Goal: Information Seeking & Learning: Learn about a topic

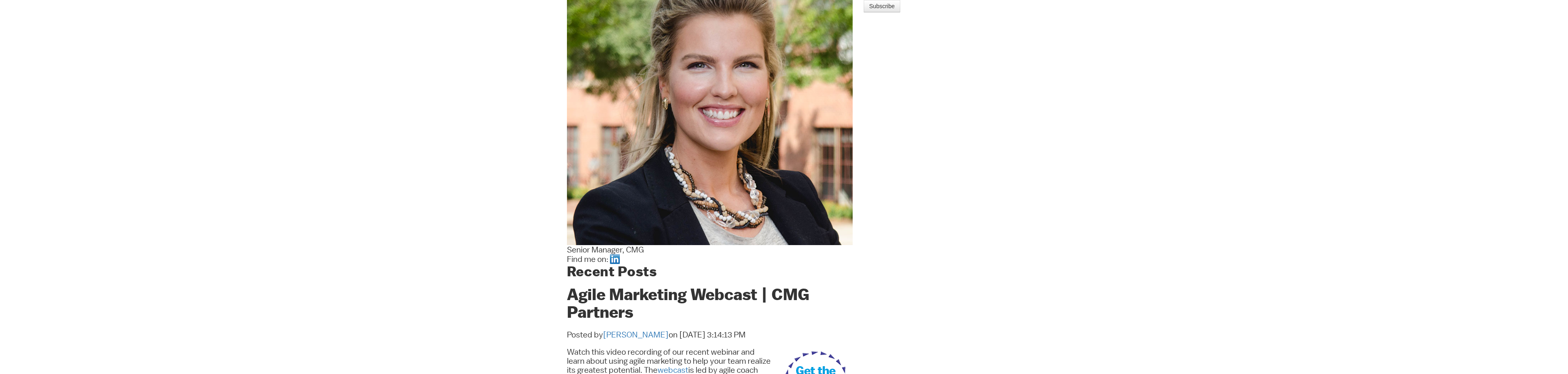
scroll to position [410, 0]
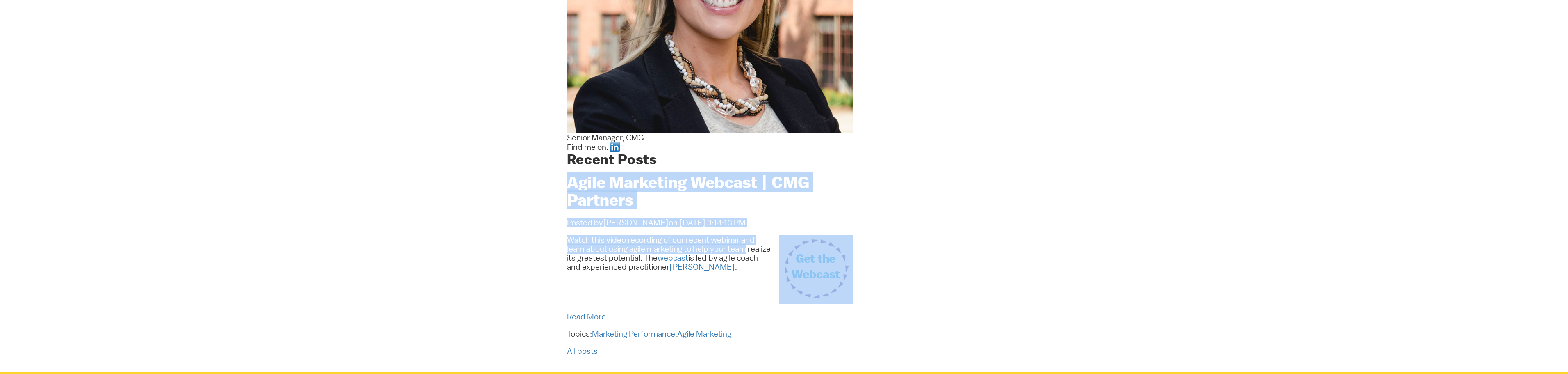
drag, startPoint x: 620, startPoint y: 183, endPoint x: 744, endPoint y: 245, distance: 138.6
click at [770, 247] on div "Nicolina Miller Senior Manager, CMG Find me on: Recent Posts Agile Marketing We…" at bounding box center [784, 83] width 447 height 577
click at [743, 247] on span "Watch this video recording of our recent webinar and learn about using agile ma…" at bounding box center [668, 253] width 204 height 37
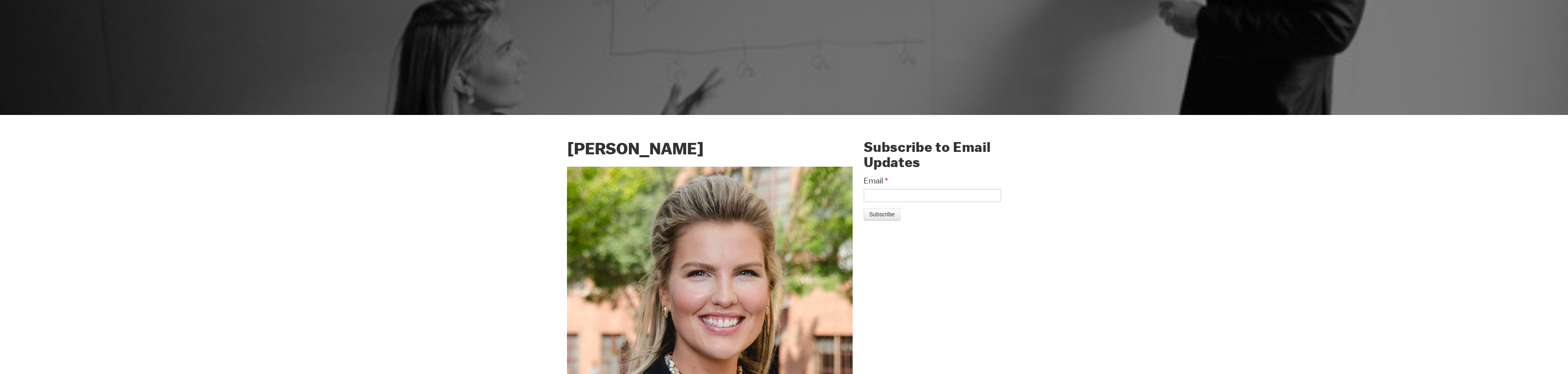
scroll to position [0, 0]
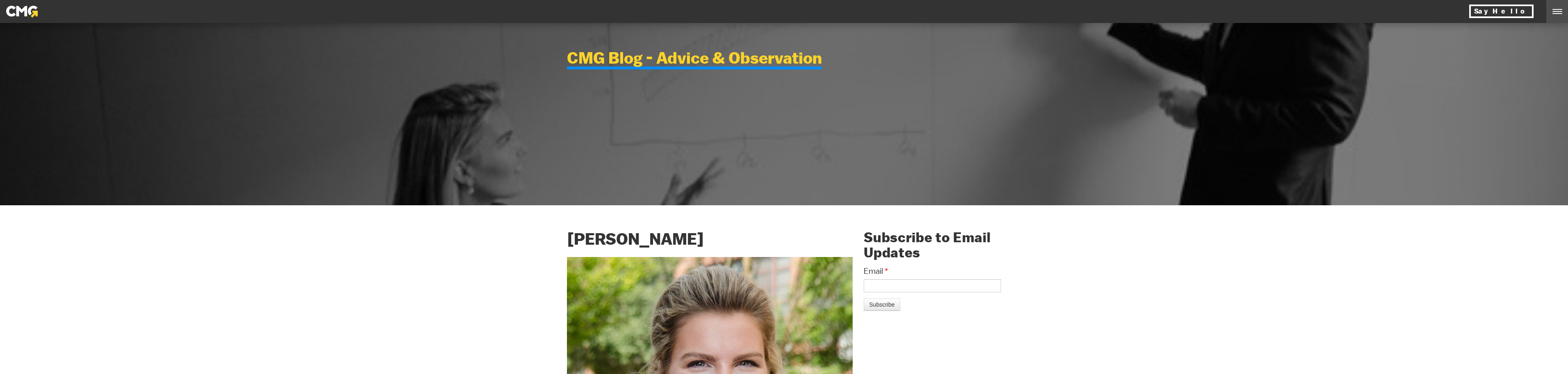
click at [12, 14] on img at bounding box center [22, 12] width 32 height 12
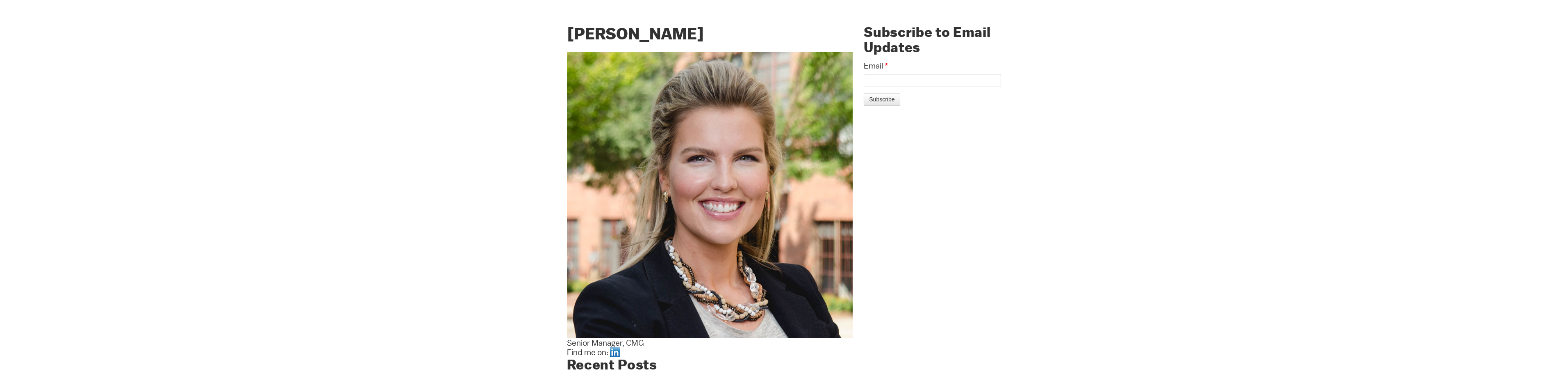
scroll to position [410, 0]
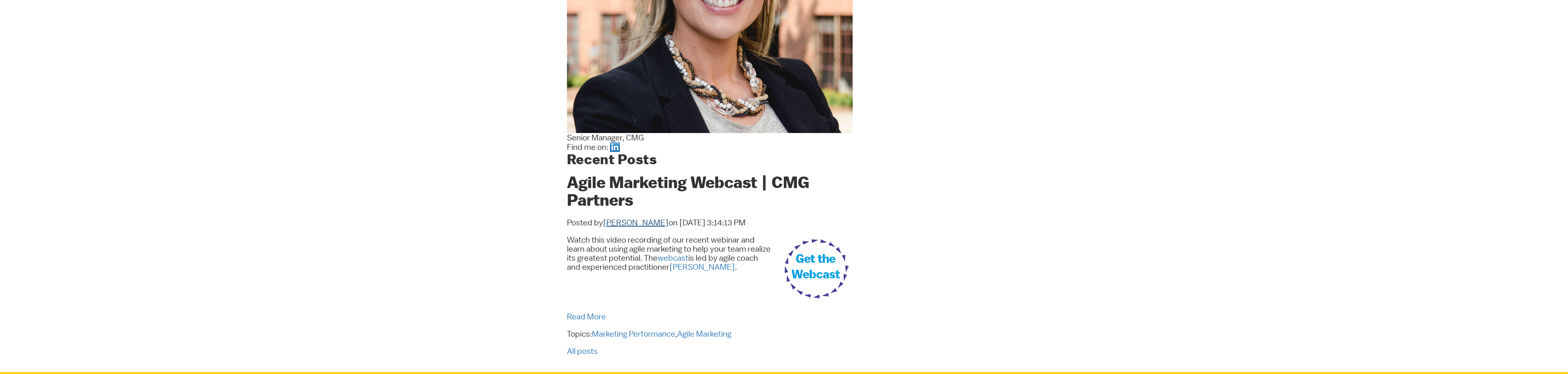
click at [632, 222] on link "[PERSON_NAME]" at bounding box center [636, 222] width 66 height 10
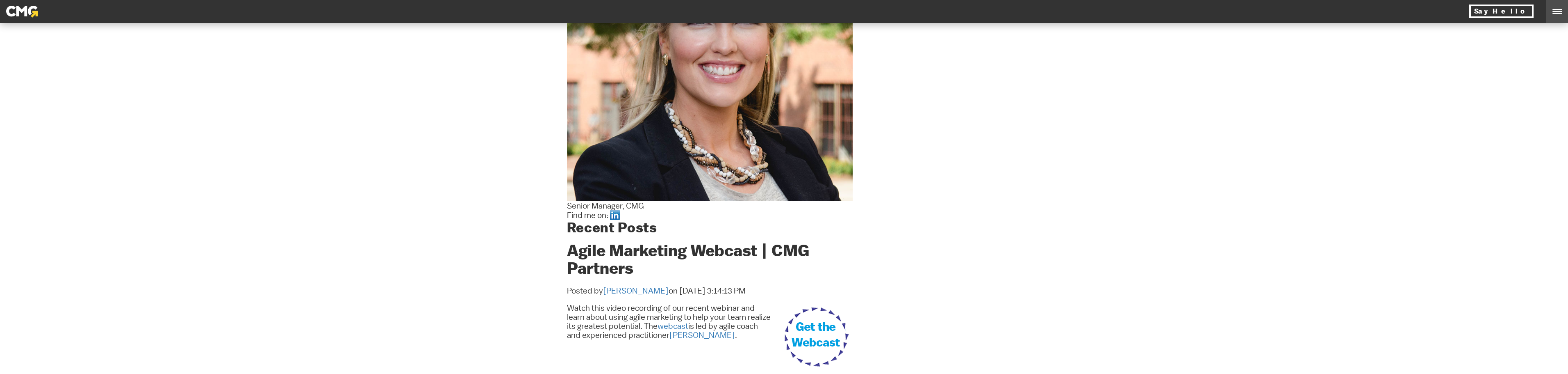
scroll to position [328, 0]
